Goal: Contribute content: Add original content to the website for others to see

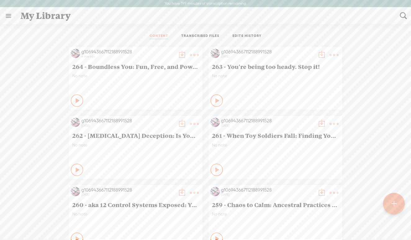
click at [392, 203] on t at bounding box center [393, 204] width 5 height 14
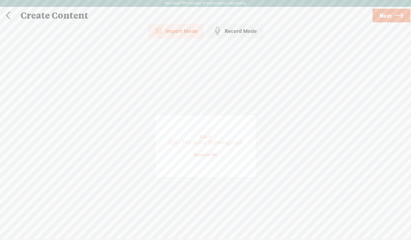
click at [393, 16] on link "Next" at bounding box center [391, 16] width 38 height 14
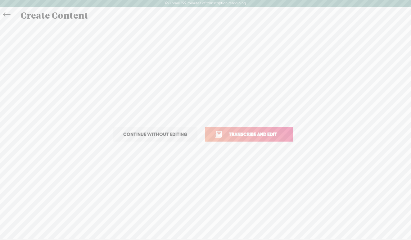
click at [260, 134] on span "Transcribe and edit" at bounding box center [252, 134] width 61 height 7
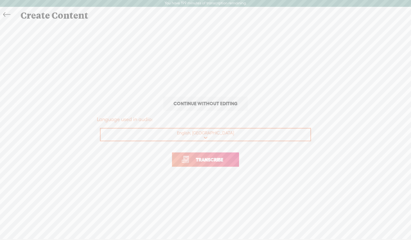
click at [211, 159] on span "Transcribe" at bounding box center [209, 159] width 40 height 7
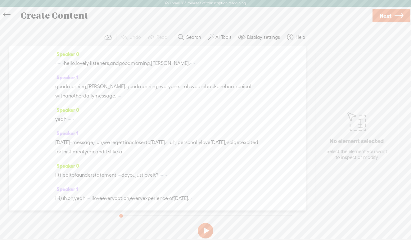
drag, startPoint x: 80, startPoint y: 64, endPoint x: 58, endPoint y: 63, distance: 22.4
click at [58, 63] on div "· · · · · · · hello, lovely · listeners, and good morning, [PERSON_NAME]. · · ·…" at bounding box center [157, 63] width 204 height 9
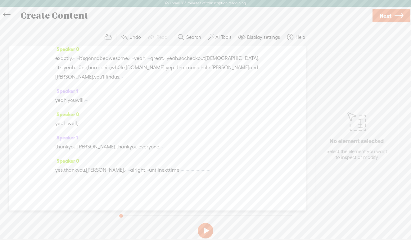
scroll to position [2320, 0]
drag, startPoint x: 183, startPoint y: 160, endPoint x: 259, endPoint y: 160, distance: 76.7
click at [259, 160] on div "Speaker 0 [S] · · · · · · · hello, lovely · listeners, and good morning, [PERSO…" at bounding box center [157, 128] width 297 height 164
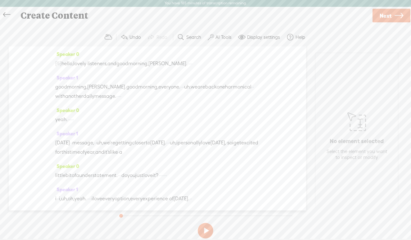
click at [382, 13] on span "Next" at bounding box center [386, 16] width 12 height 16
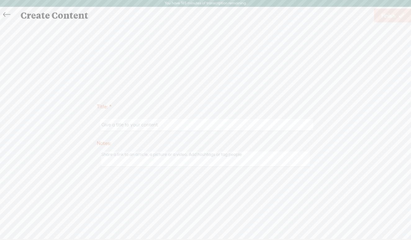
click at [109, 127] on input "text" at bounding box center [206, 125] width 213 height 12
paste input "Veil Thins: Dead Speak Louder Than Ever"
type input "265 - Veil Thins: Dead Speak Louder Than Ever"
click at [394, 14] on span "Finish" at bounding box center [388, 16] width 14 height 16
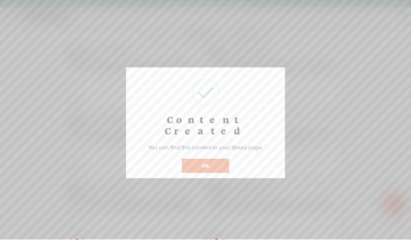
click at [200, 159] on button "OK" at bounding box center [205, 166] width 47 height 14
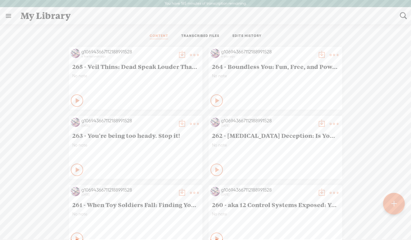
click at [179, 54] on t at bounding box center [182, 55] width 9 height 9
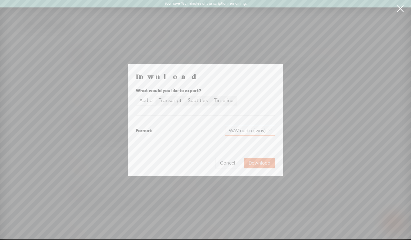
click at [256, 130] on span "WAV audio (.wav)" at bounding box center [250, 130] width 43 height 9
click at [243, 145] on div "MP3 audio (.mp3)" at bounding box center [245, 144] width 51 height 6
click at [267, 162] on span "Download" at bounding box center [260, 163] width 22 height 6
